Goal: Information Seeking & Learning: Learn about a topic

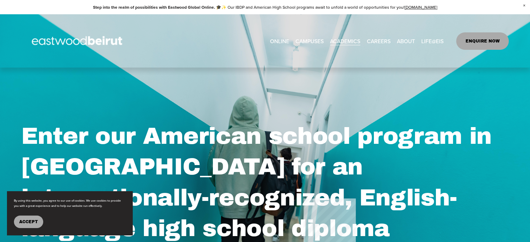
click at [523, 3] on span "Close Announcement" at bounding box center [524, 5] width 12 height 11
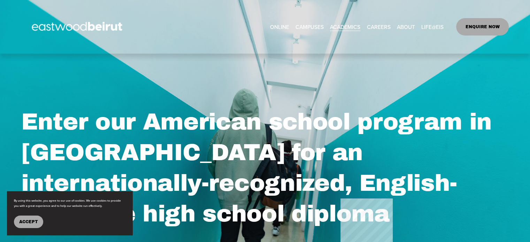
click at [279, 21] on link "ONLINE" at bounding box center [279, 26] width 19 height 11
